Goal: Task Accomplishment & Management: Use online tool/utility

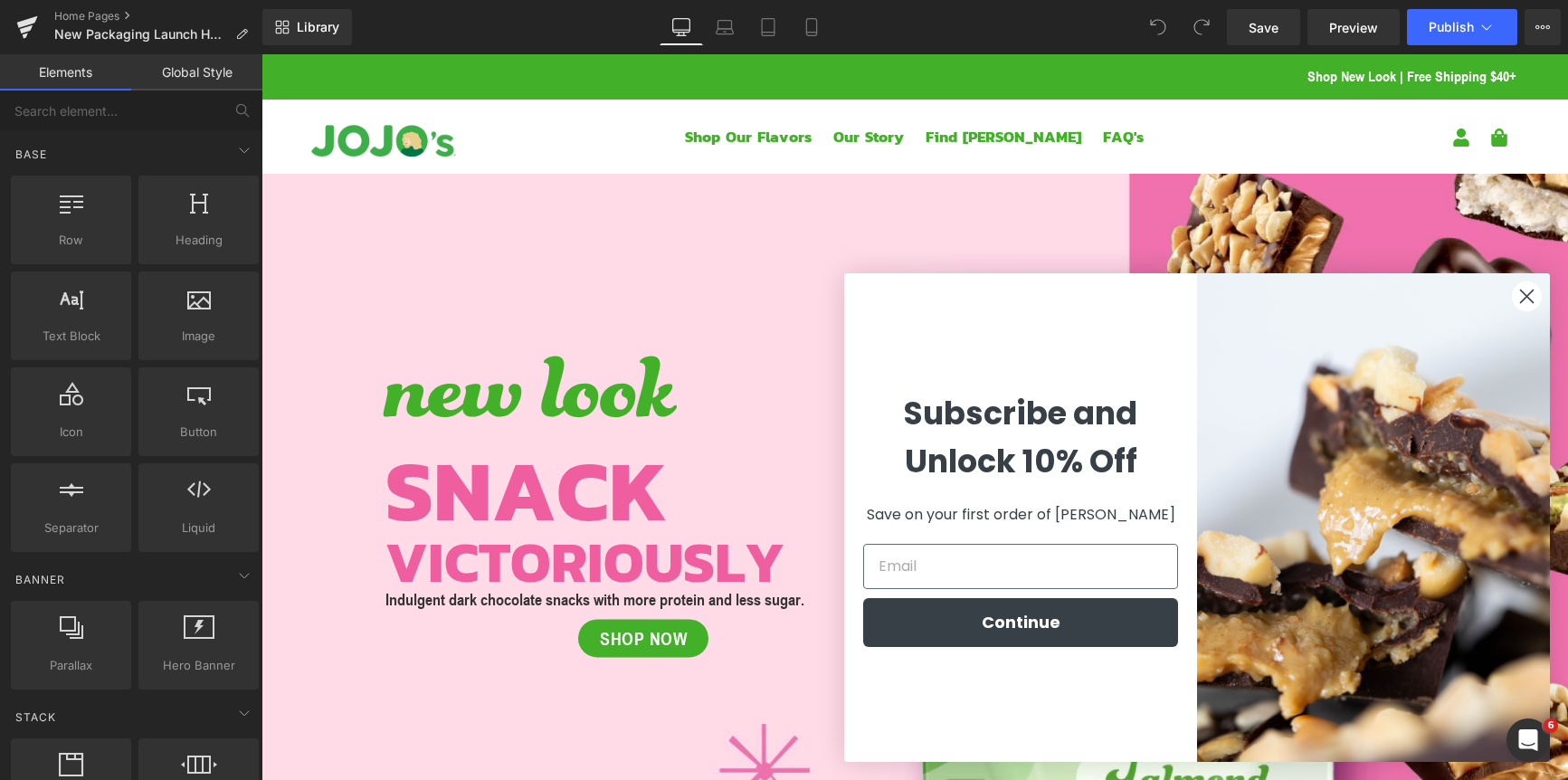
click at [1529, 300] on circle "Close dialog" at bounding box center [1527, 296] width 30 height 30
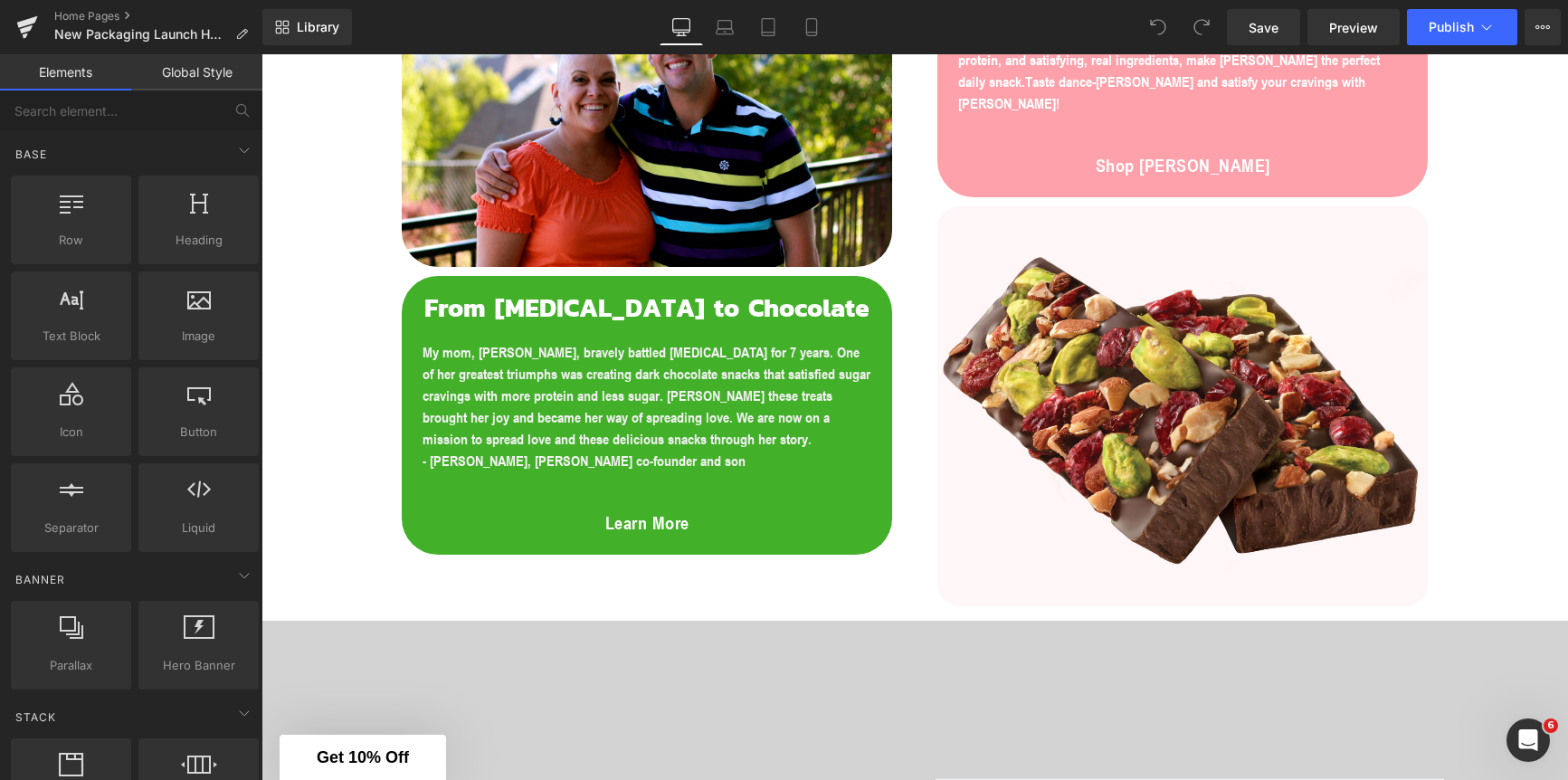
scroll to position [1443, 0]
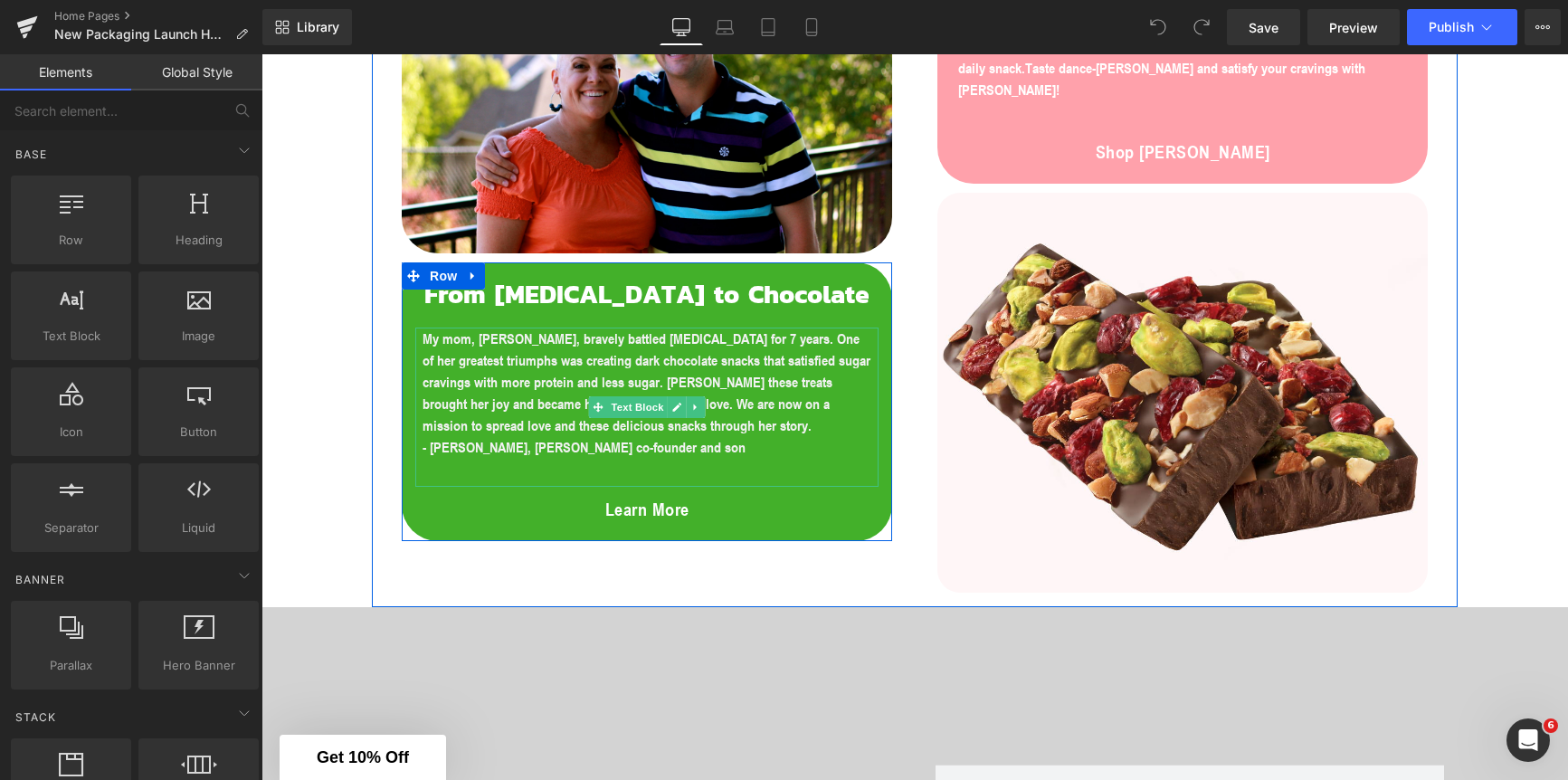
click at [628, 434] on p "My mom, [PERSON_NAME], bravely battled [MEDICAL_DATA] for 7 years. One of her g…" at bounding box center [647, 382] width 449 height 109
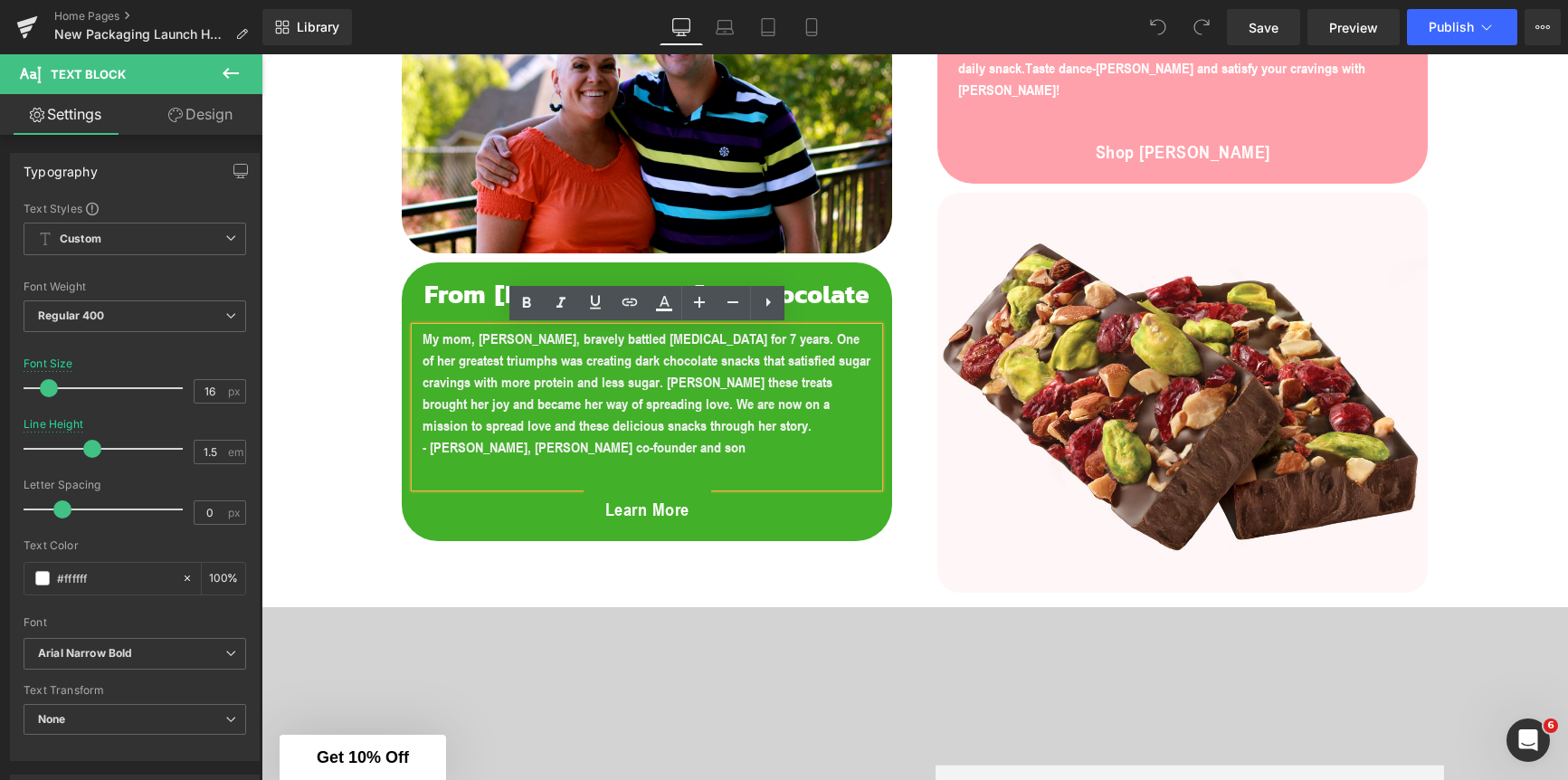
click at [655, 450] on p "- [PERSON_NAME], [PERSON_NAME] co-founder and son" at bounding box center [647, 446] width 449 height 22
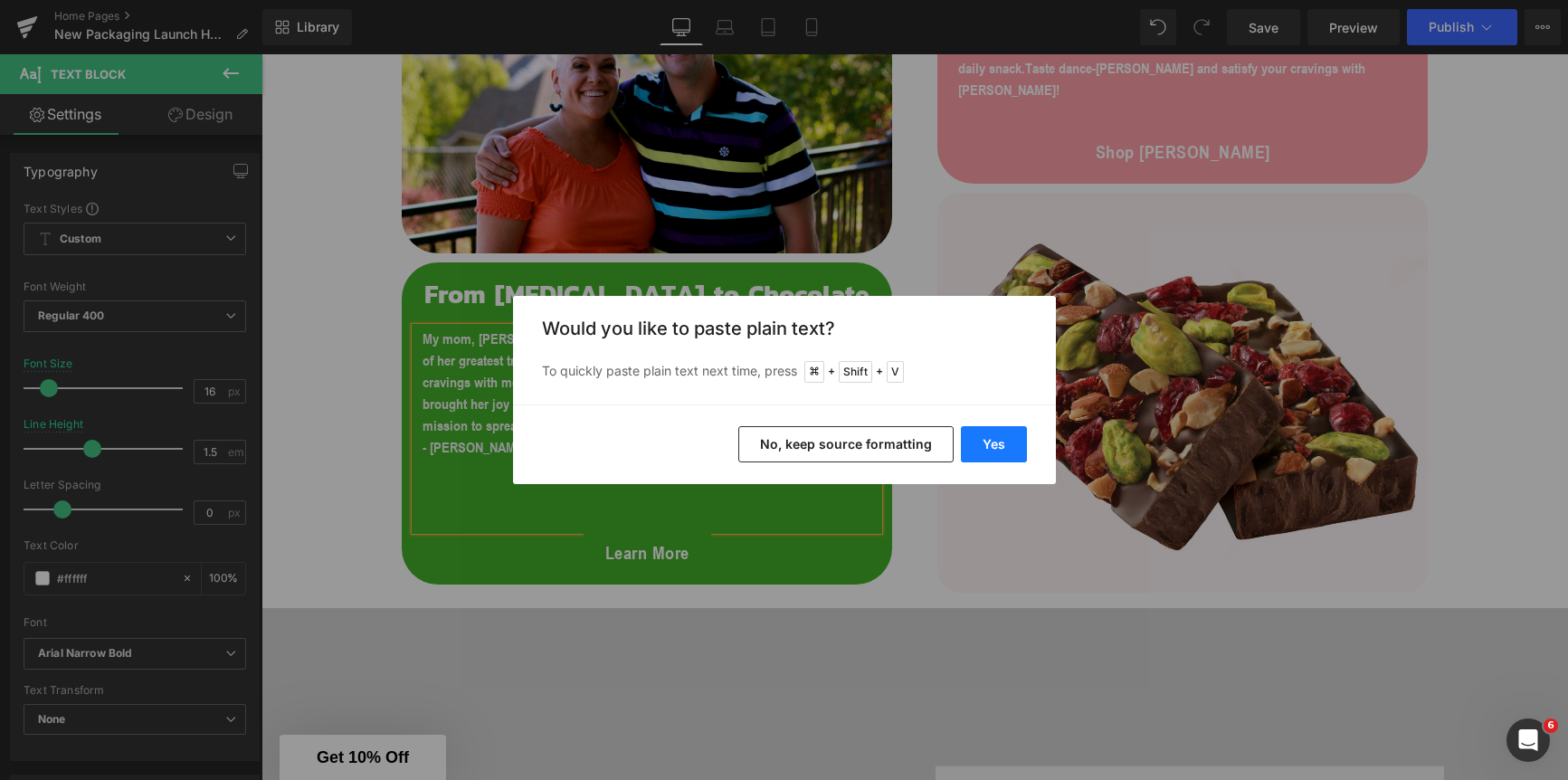
click at [1008, 447] on button "Yes" at bounding box center [993, 444] width 66 height 37
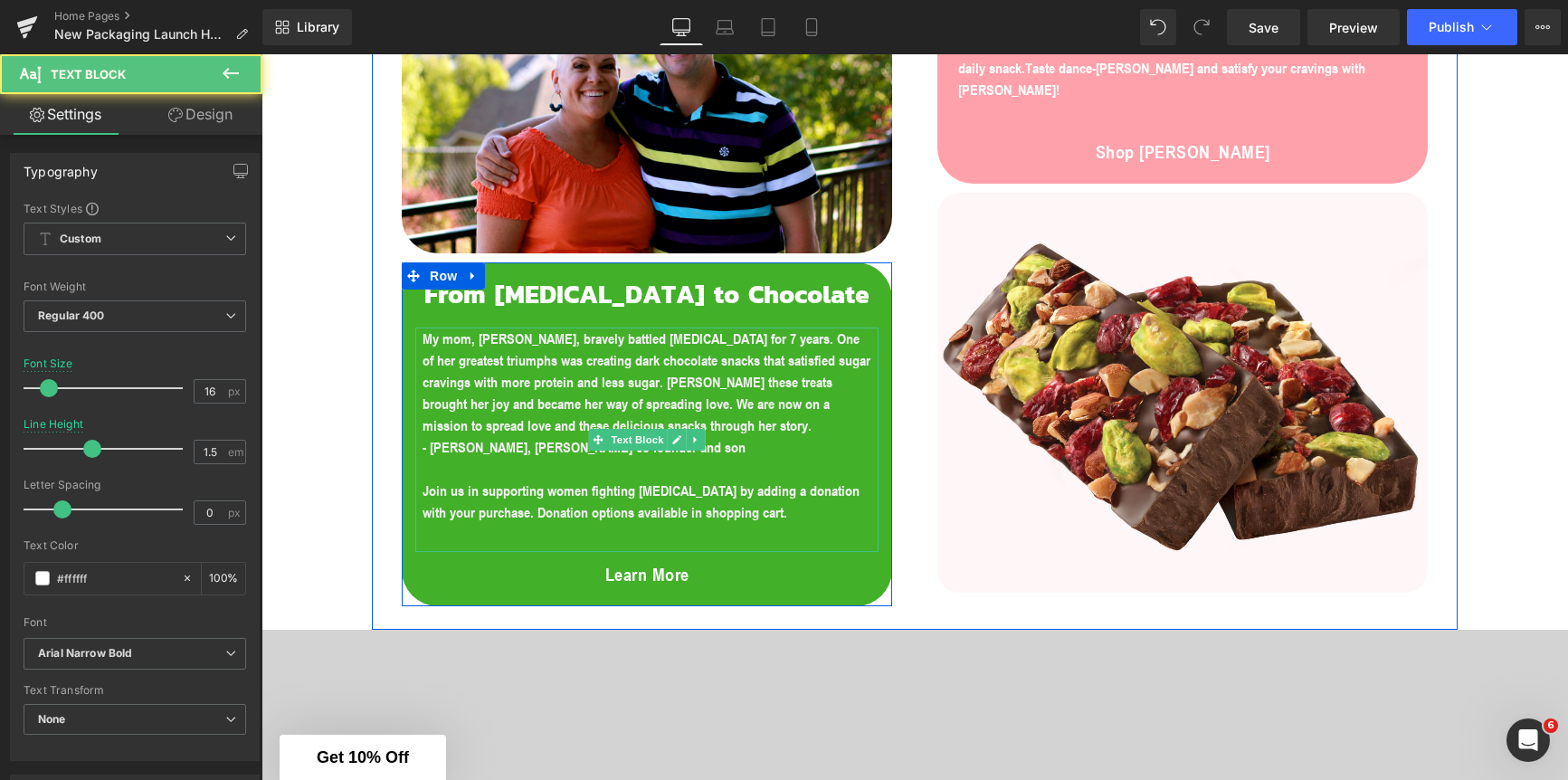
click at [636, 475] on p at bounding box center [647, 469] width 449 height 22
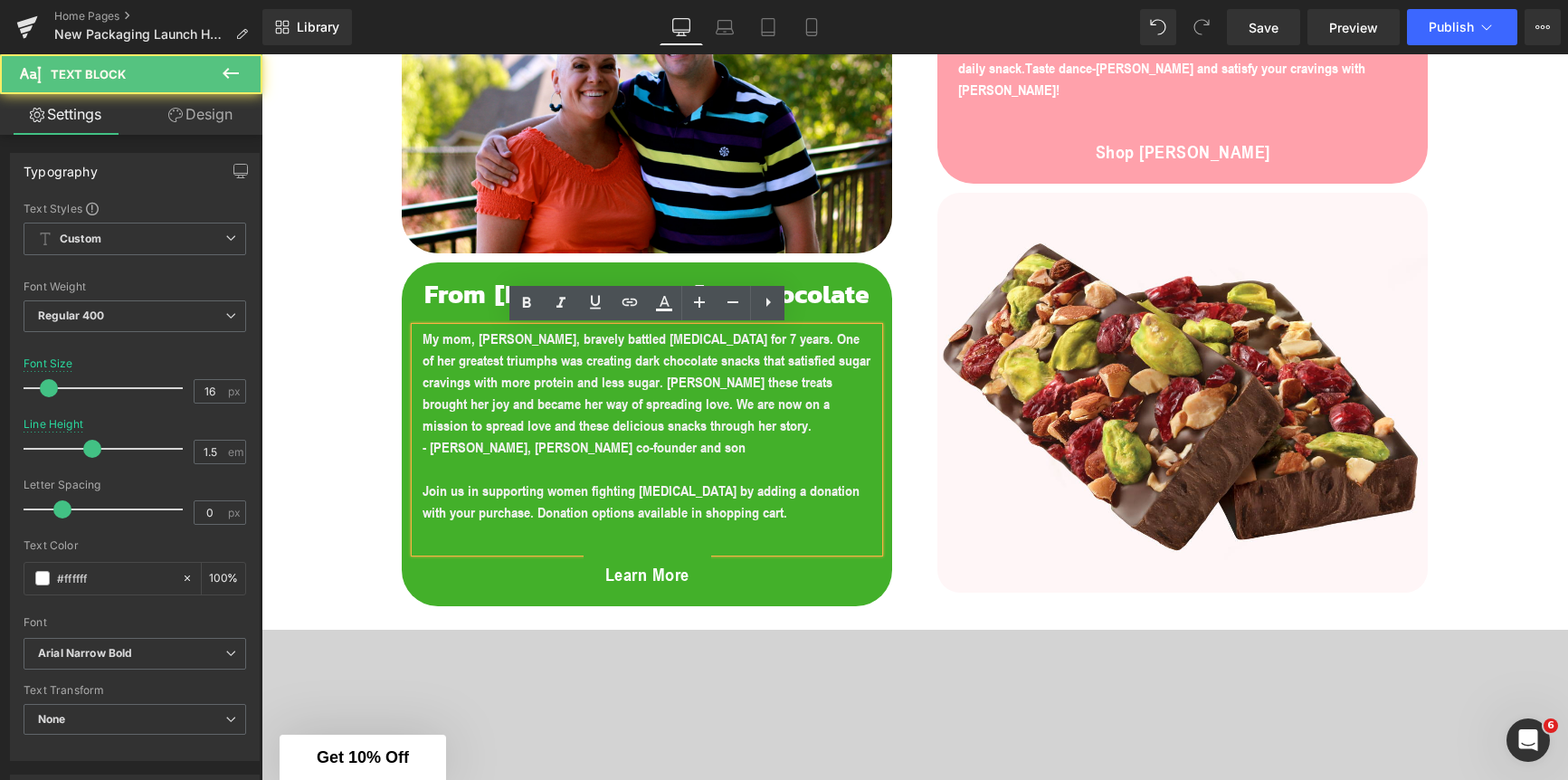
click at [747, 511] on p "Join us in supporting women fighting [MEDICAL_DATA] by adding a donation with y…" at bounding box center [647, 502] width 449 height 43
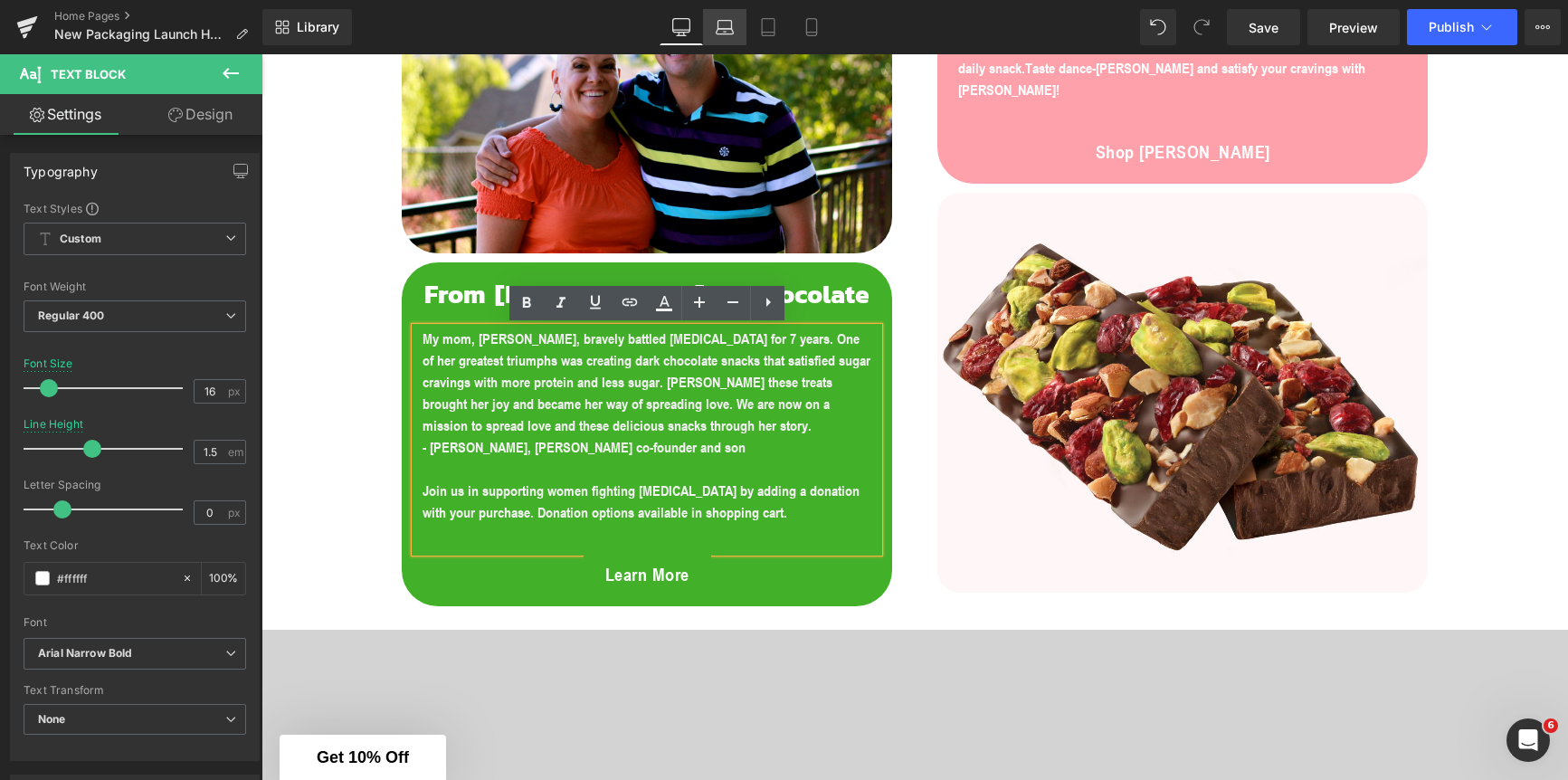
click at [732, 32] on icon at bounding box center [724, 26] width 18 height 18
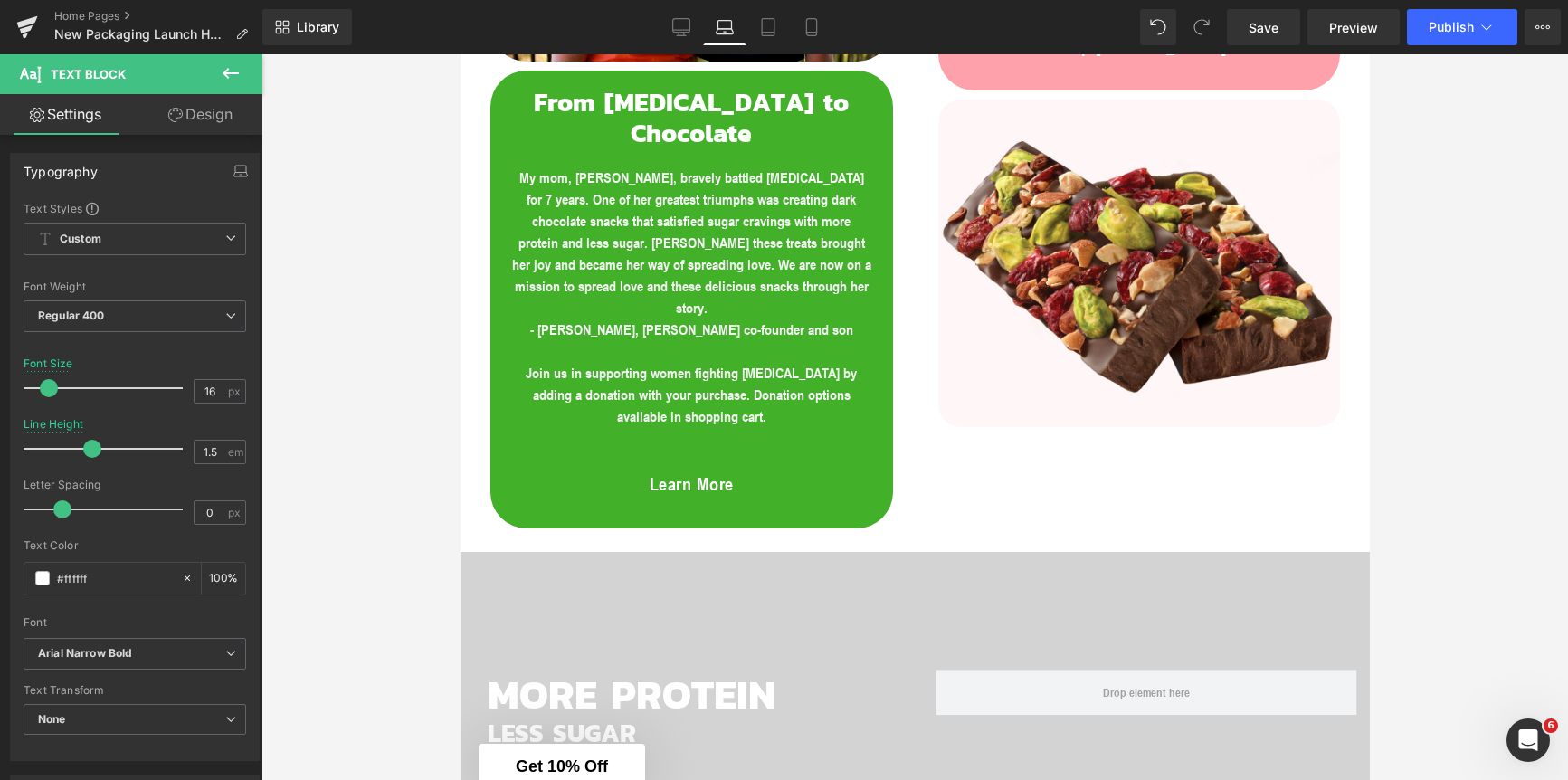
scroll to position [1251, 0]
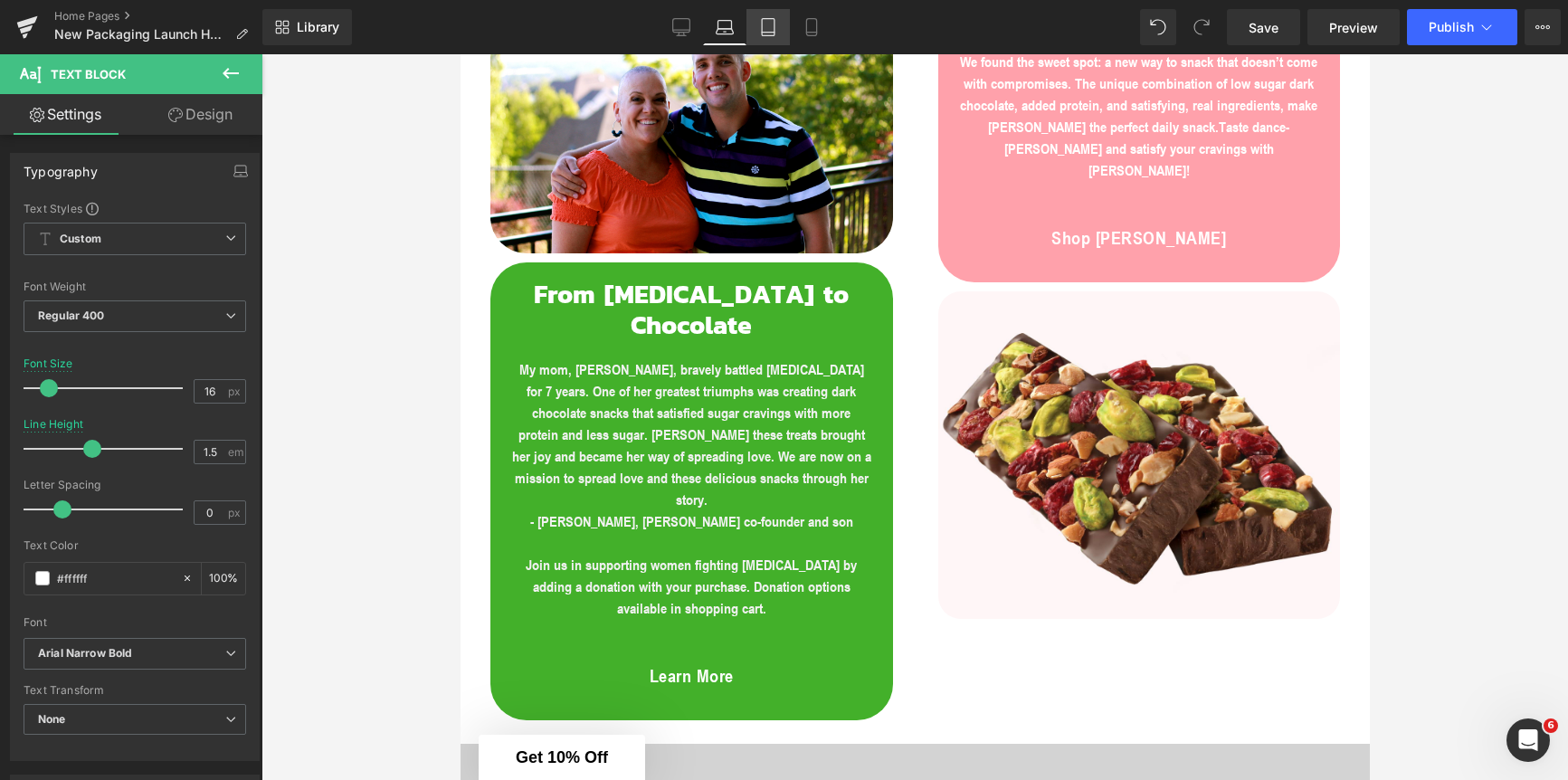
click at [774, 29] on icon at bounding box center [769, 27] width 13 height 17
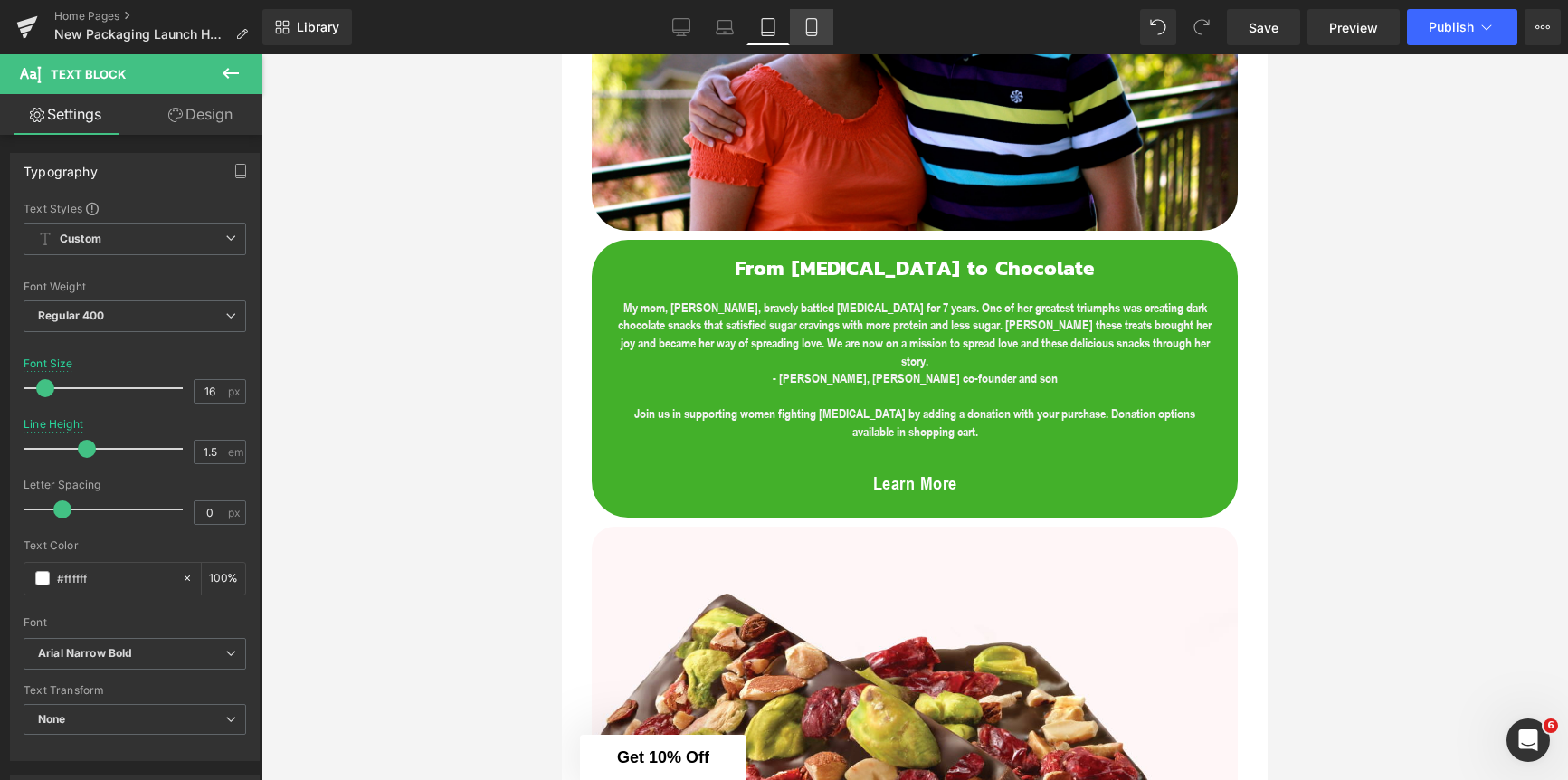
click at [811, 35] on icon at bounding box center [811, 26] width 18 height 18
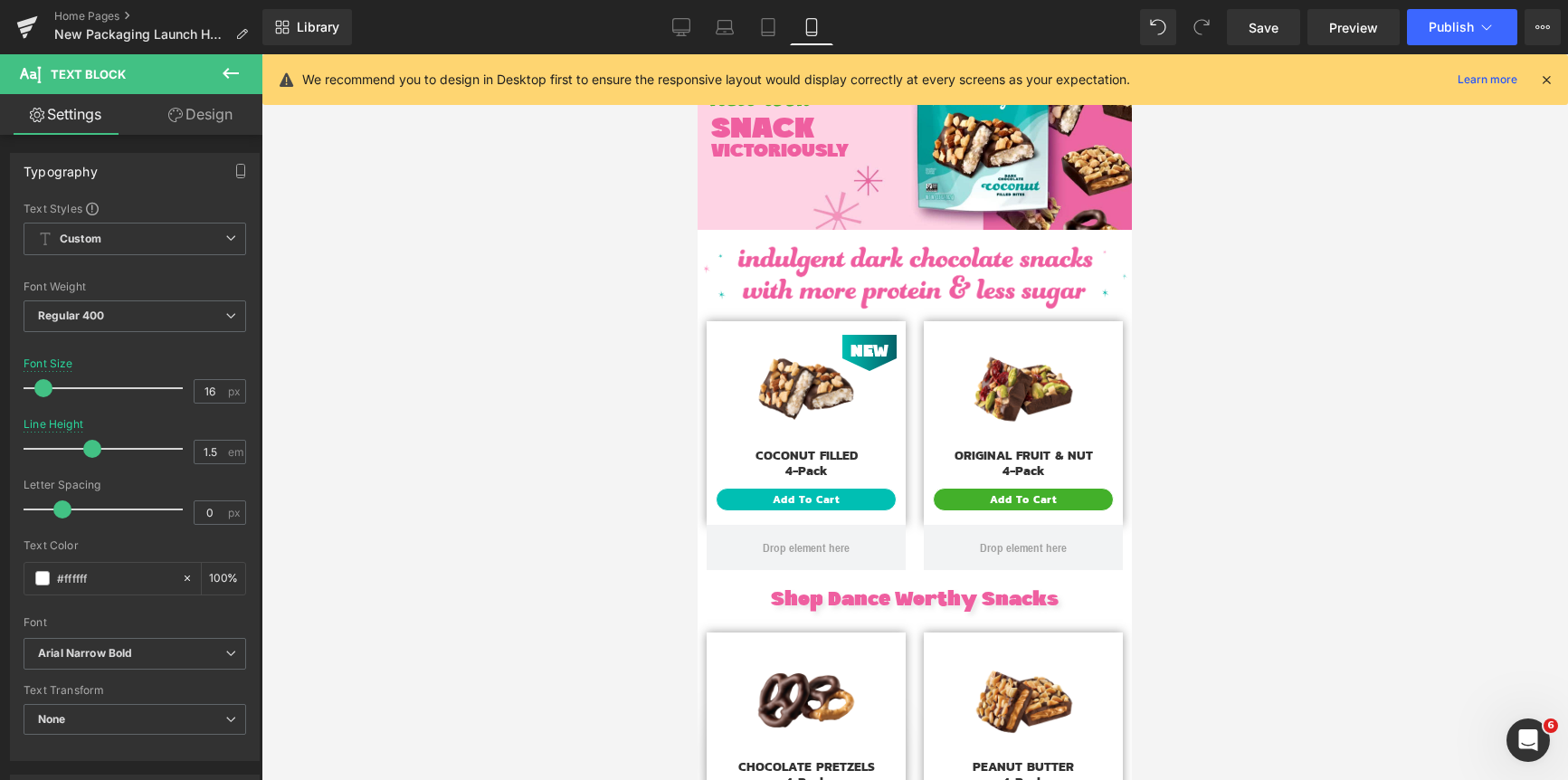
scroll to position [0, 0]
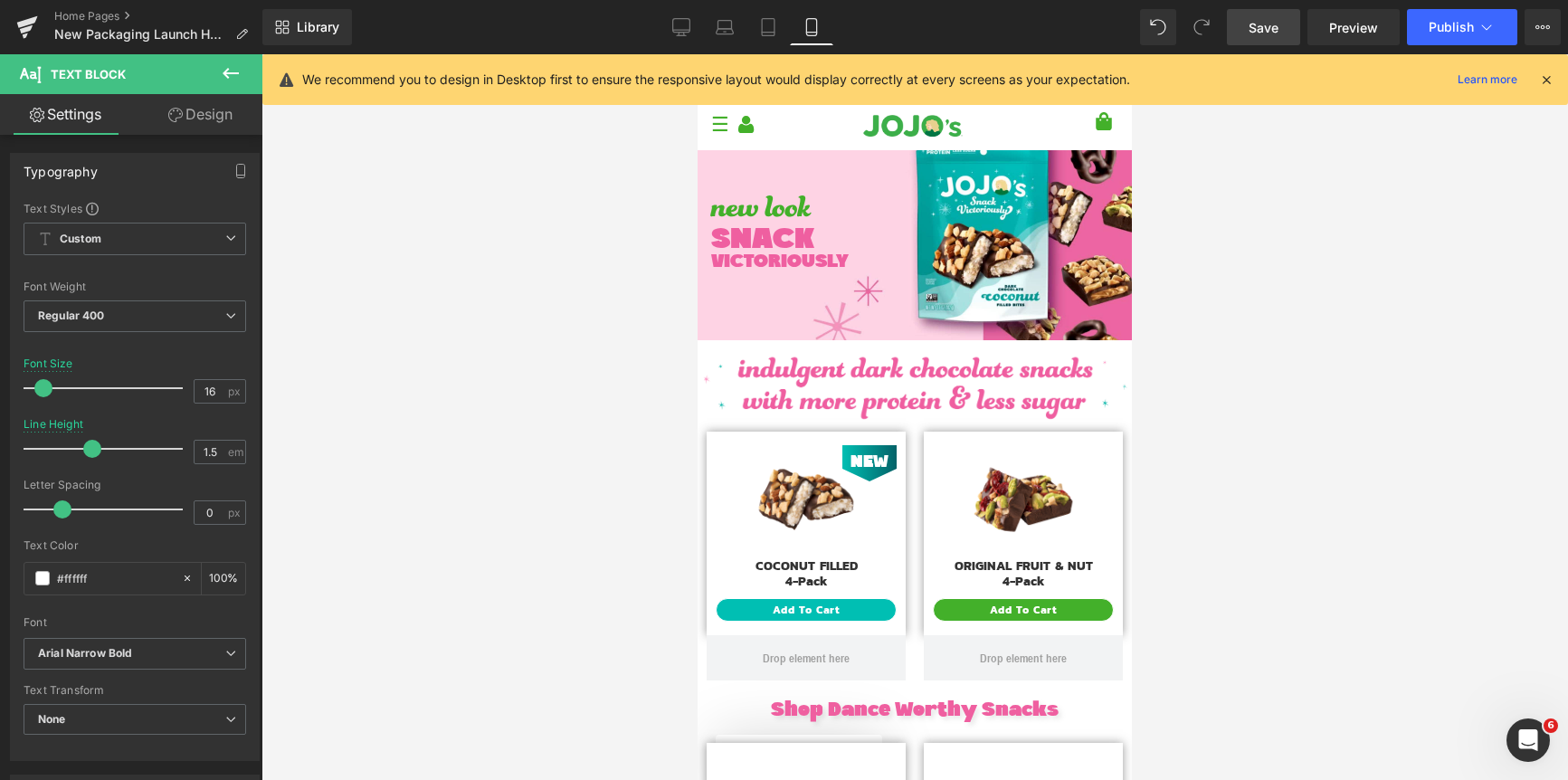
click at [1259, 32] on span "Save" at bounding box center [1263, 27] width 30 height 19
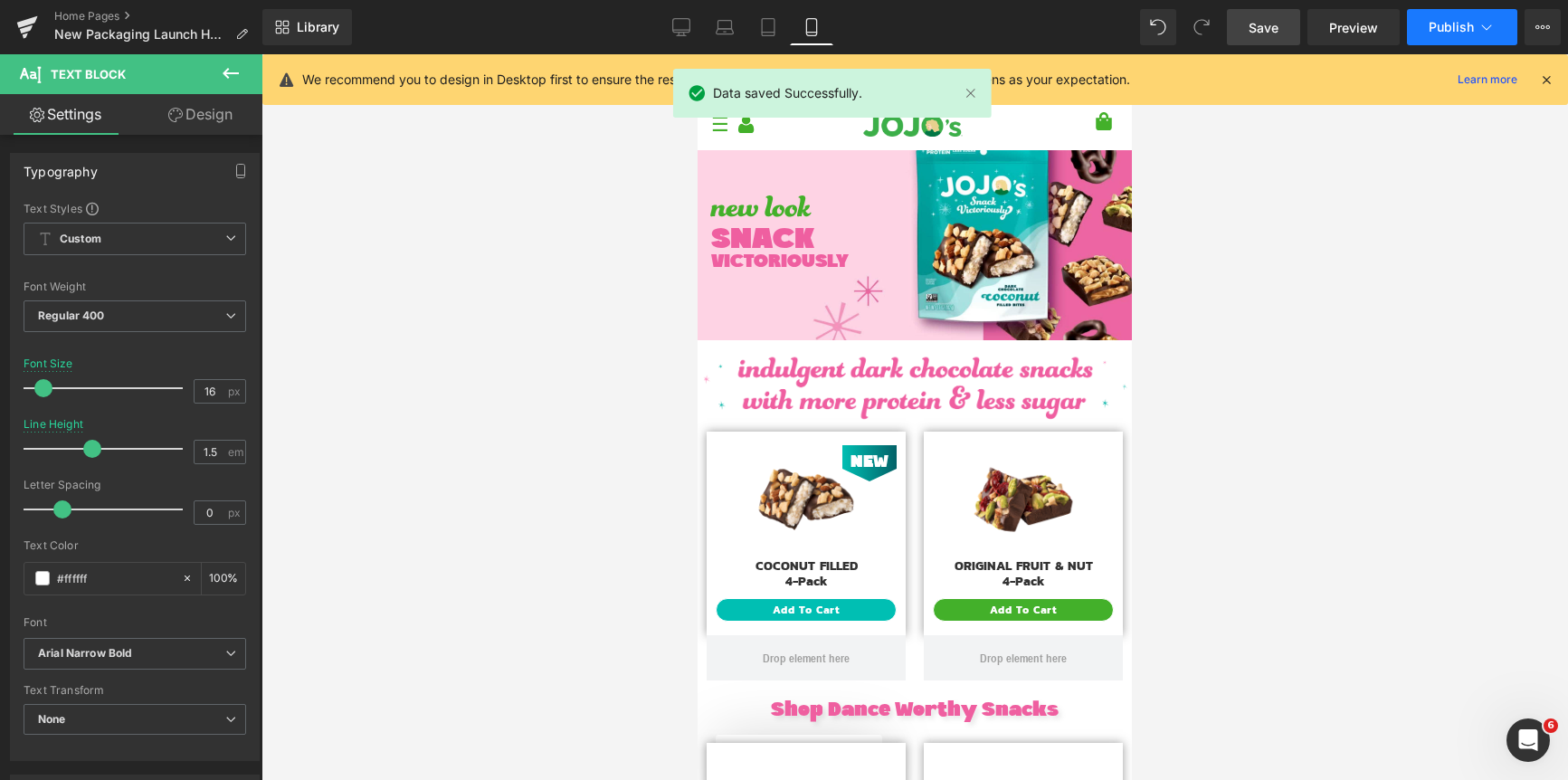
click at [1443, 25] on span "Publish" at bounding box center [1451, 26] width 45 height 14
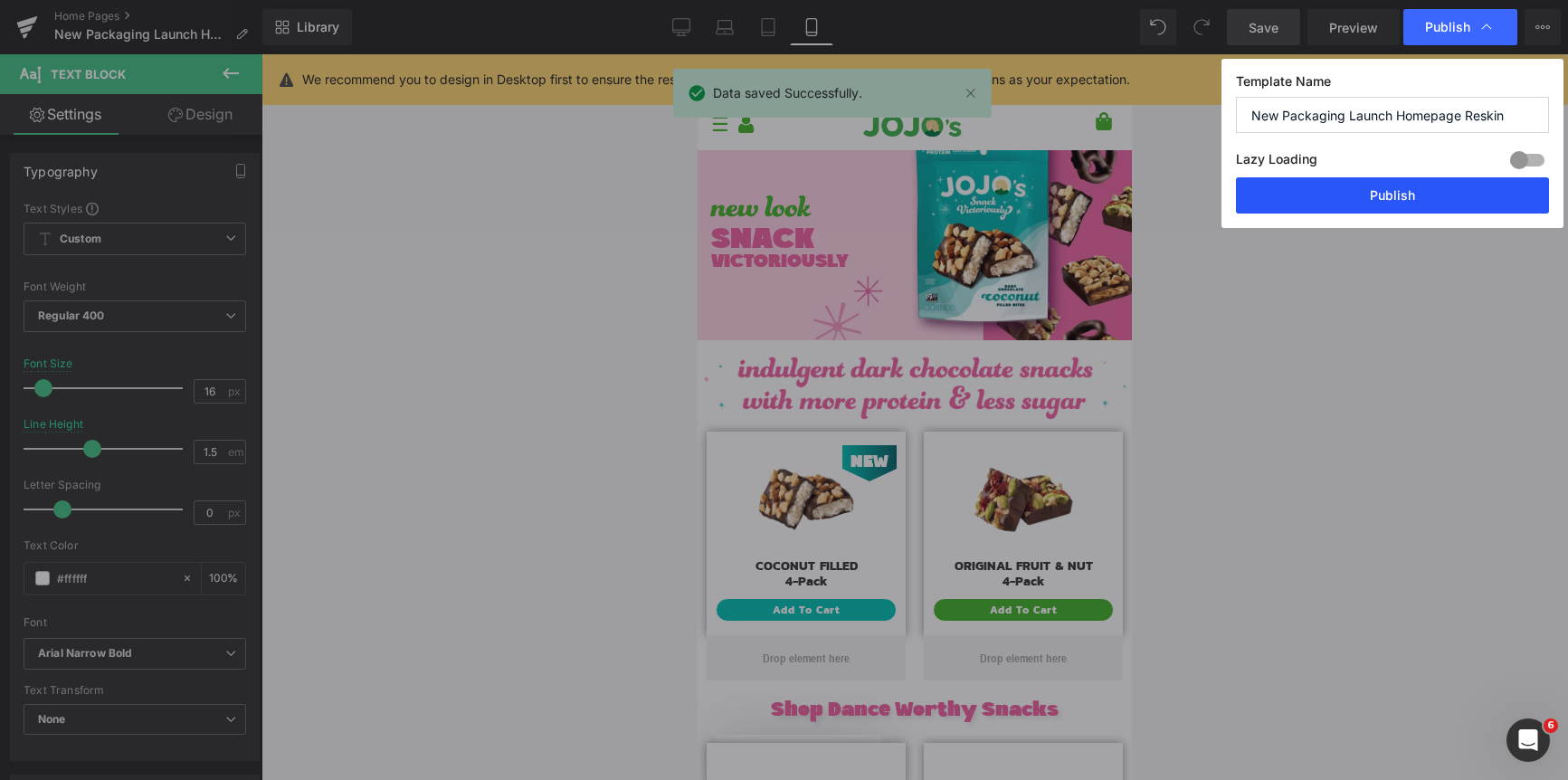
click at [1383, 188] on button "Publish" at bounding box center [1393, 195] width 313 height 37
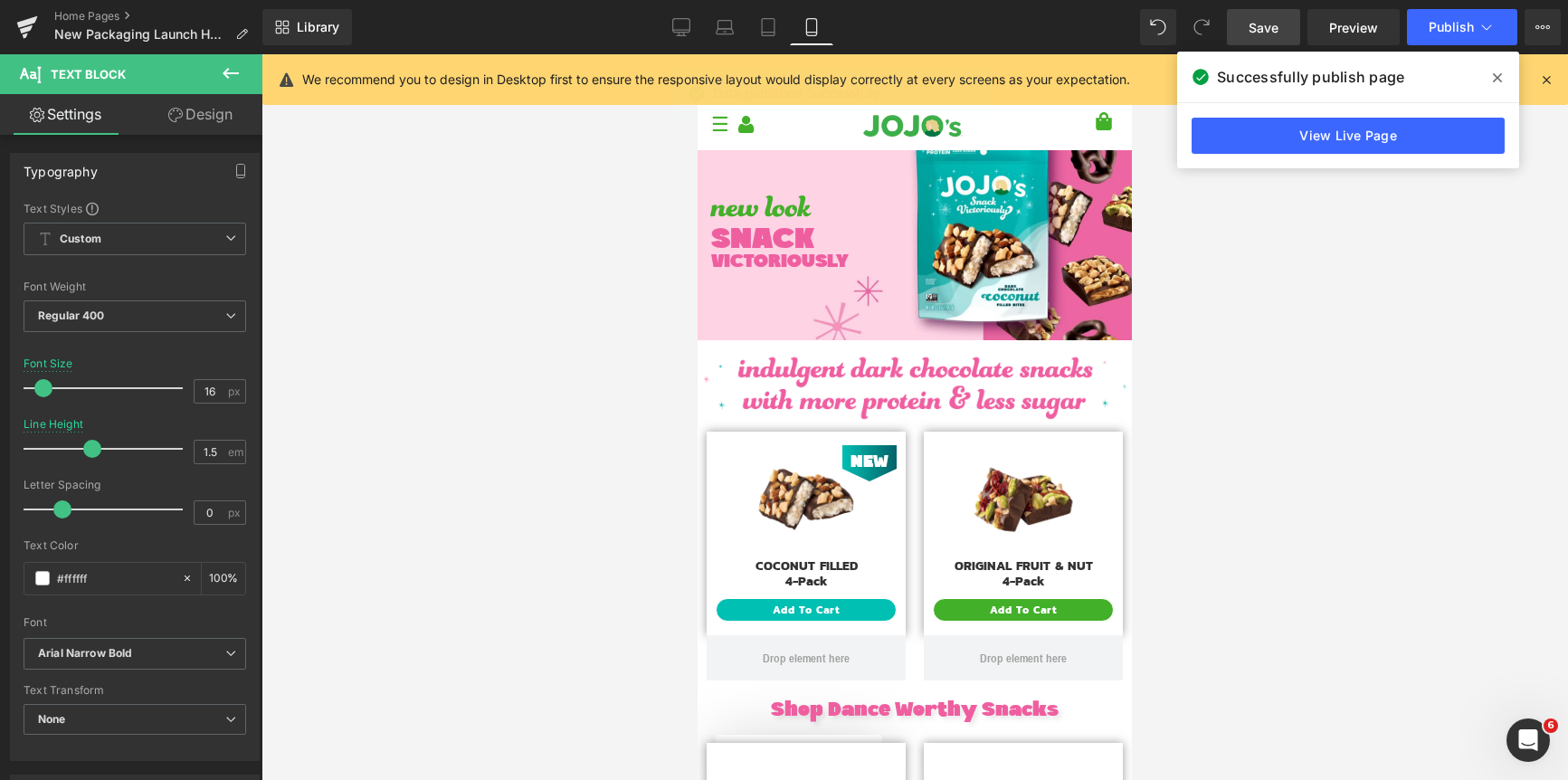
click at [1497, 79] on icon at bounding box center [1498, 78] width 9 height 9
